Goal: Transaction & Acquisition: Purchase product/service

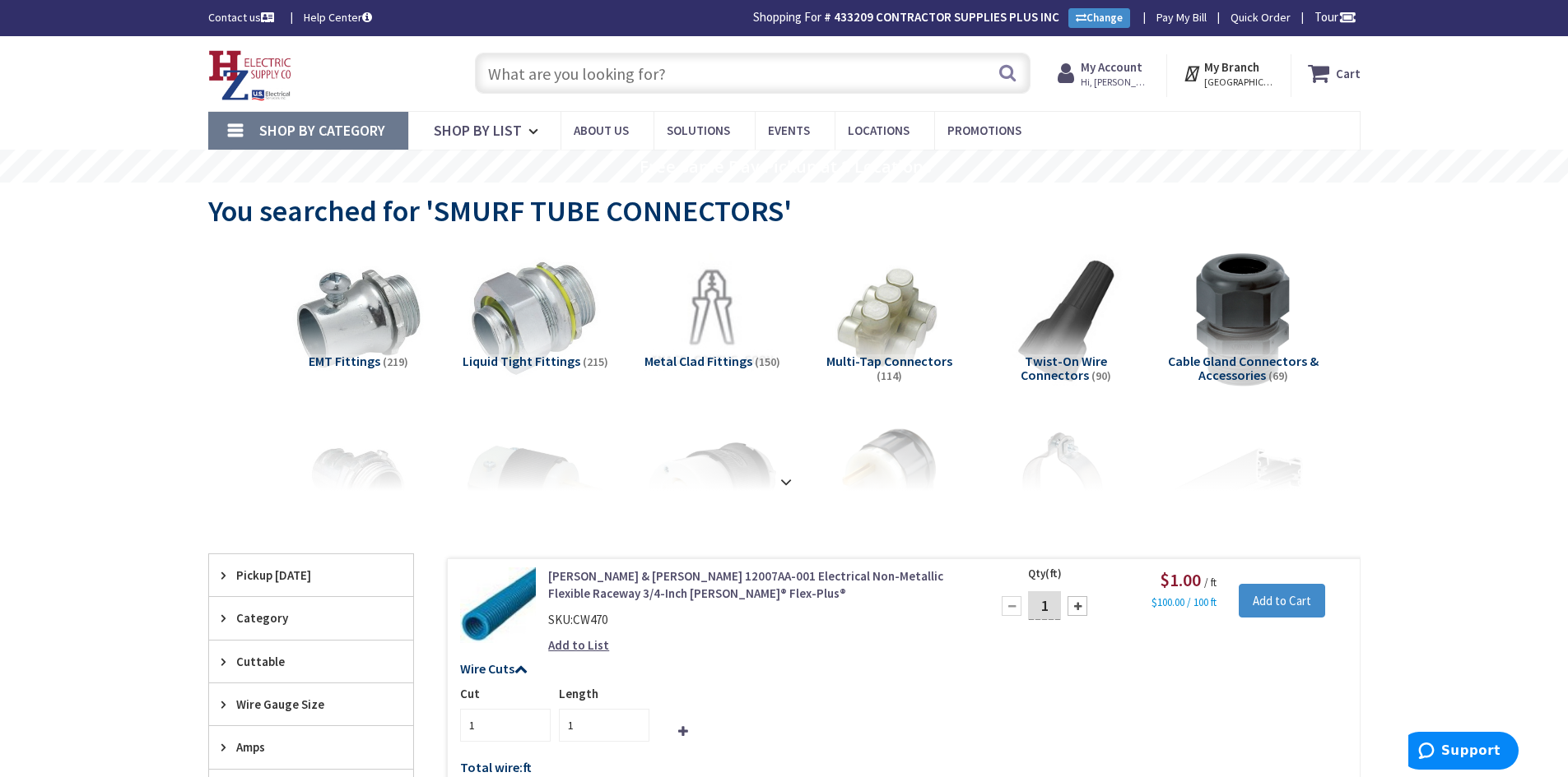
click at [520, 79] on input "text" at bounding box center [752, 74] width 556 height 41
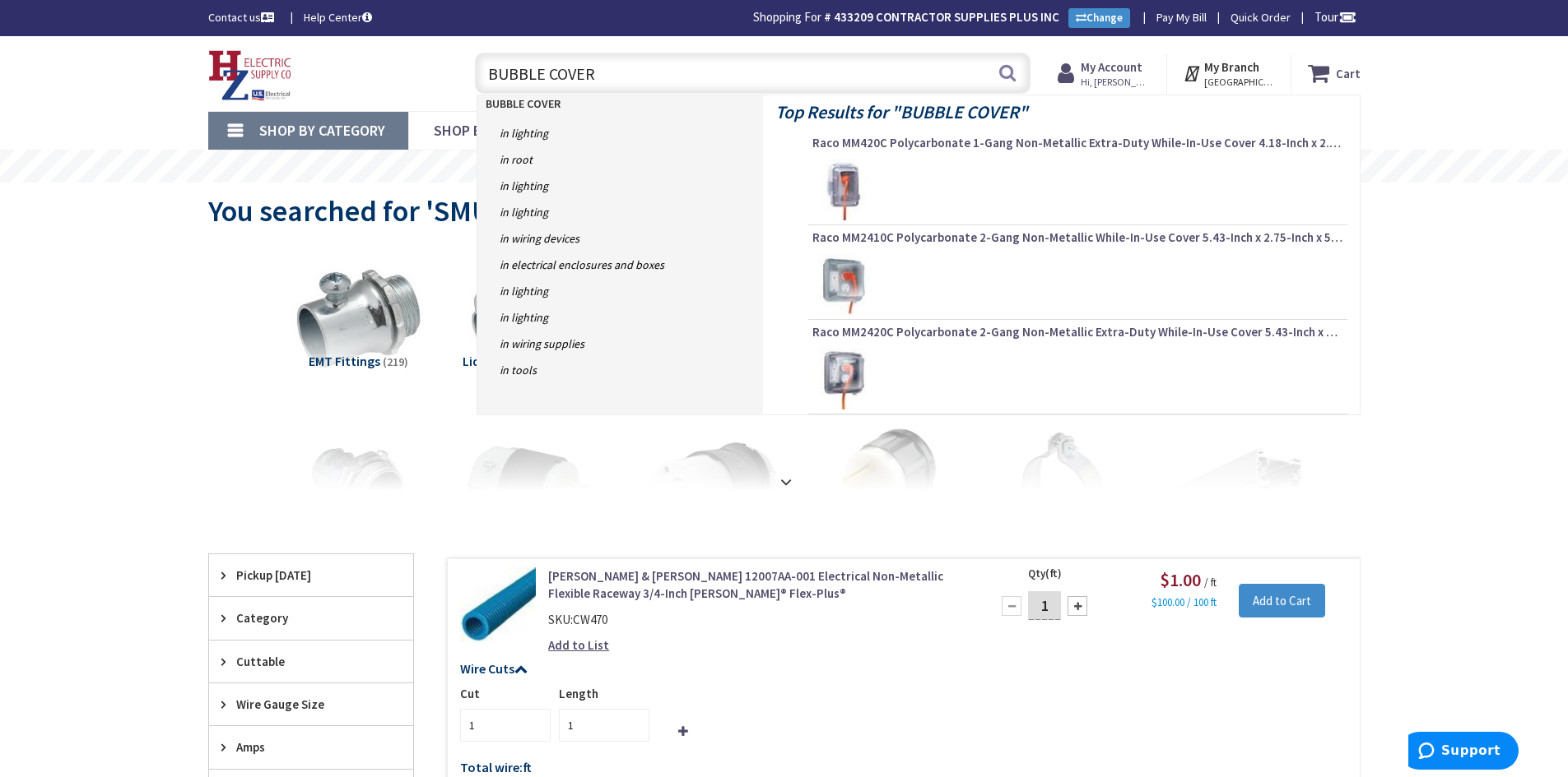
type input "BUBBLE COVERS"
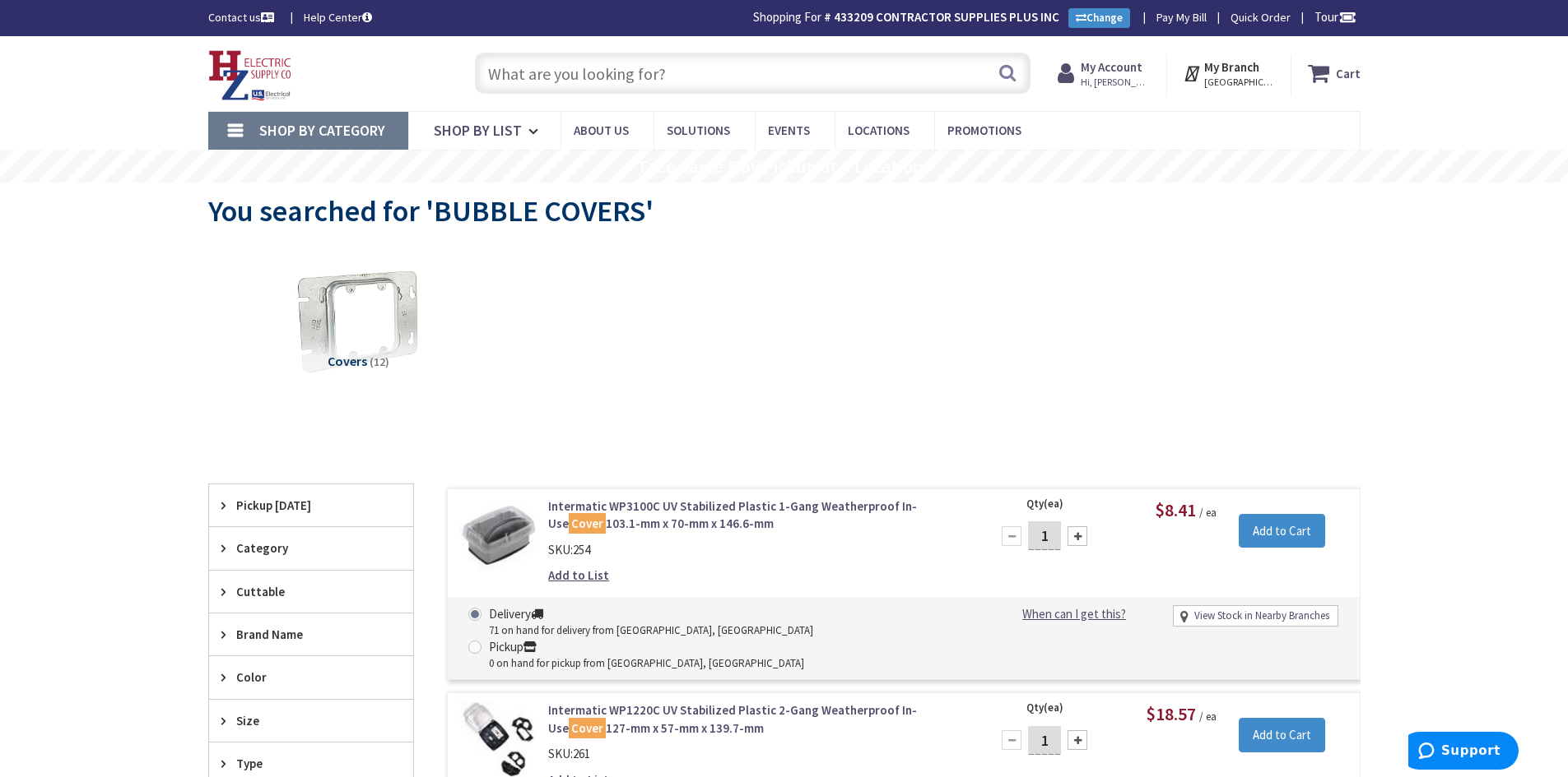
click at [553, 74] on input "text" at bounding box center [752, 74] width 556 height 41
paste input "MX4280WH"
type input "MX4280WH"
click at [1009, 77] on button "Search" at bounding box center [1007, 73] width 22 height 37
